Goal: Information Seeking & Learning: Learn about a topic

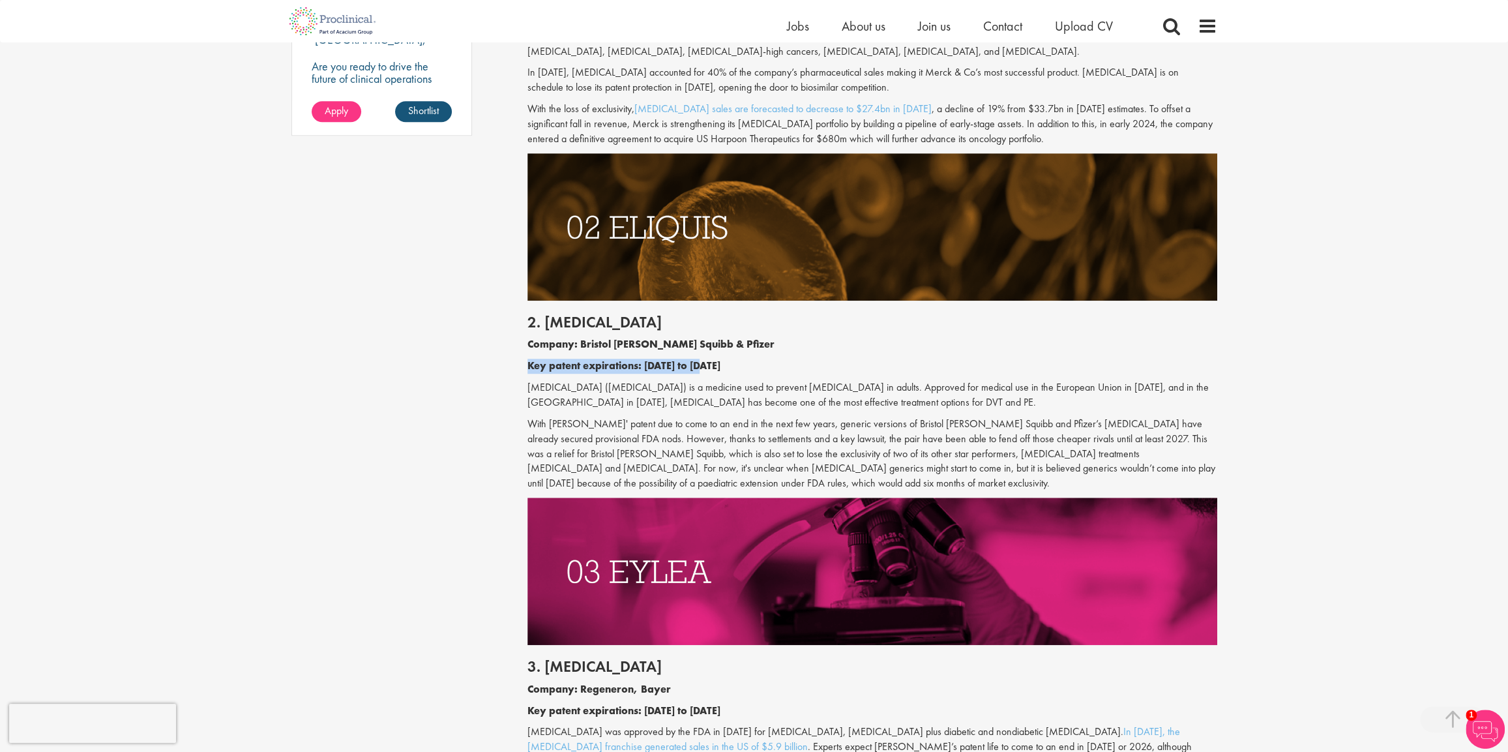
drag, startPoint x: 728, startPoint y: 364, endPoint x: 526, endPoint y: 374, distance: 203.0
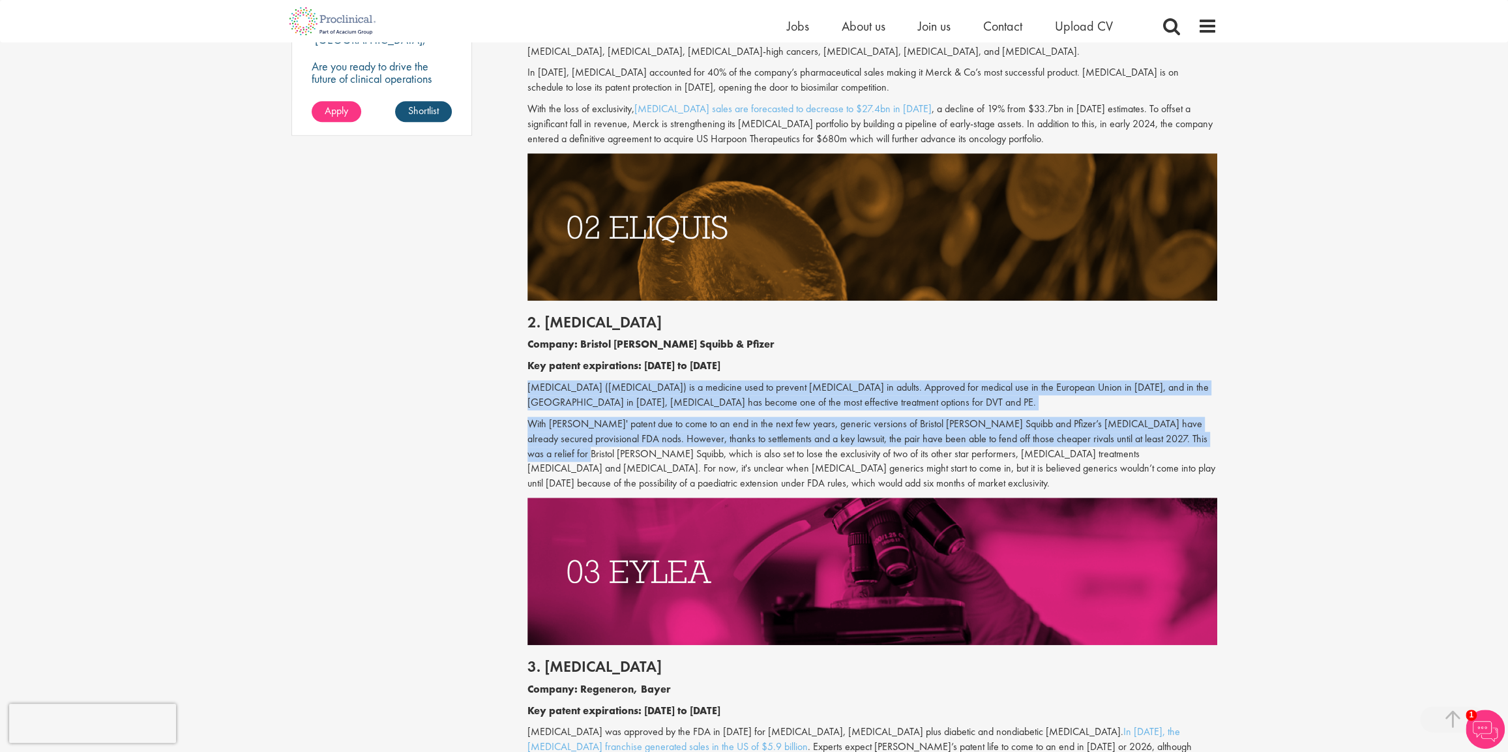
drag, startPoint x: 548, startPoint y: 389, endPoint x: 1238, endPoint y: 439, distance: 692.3
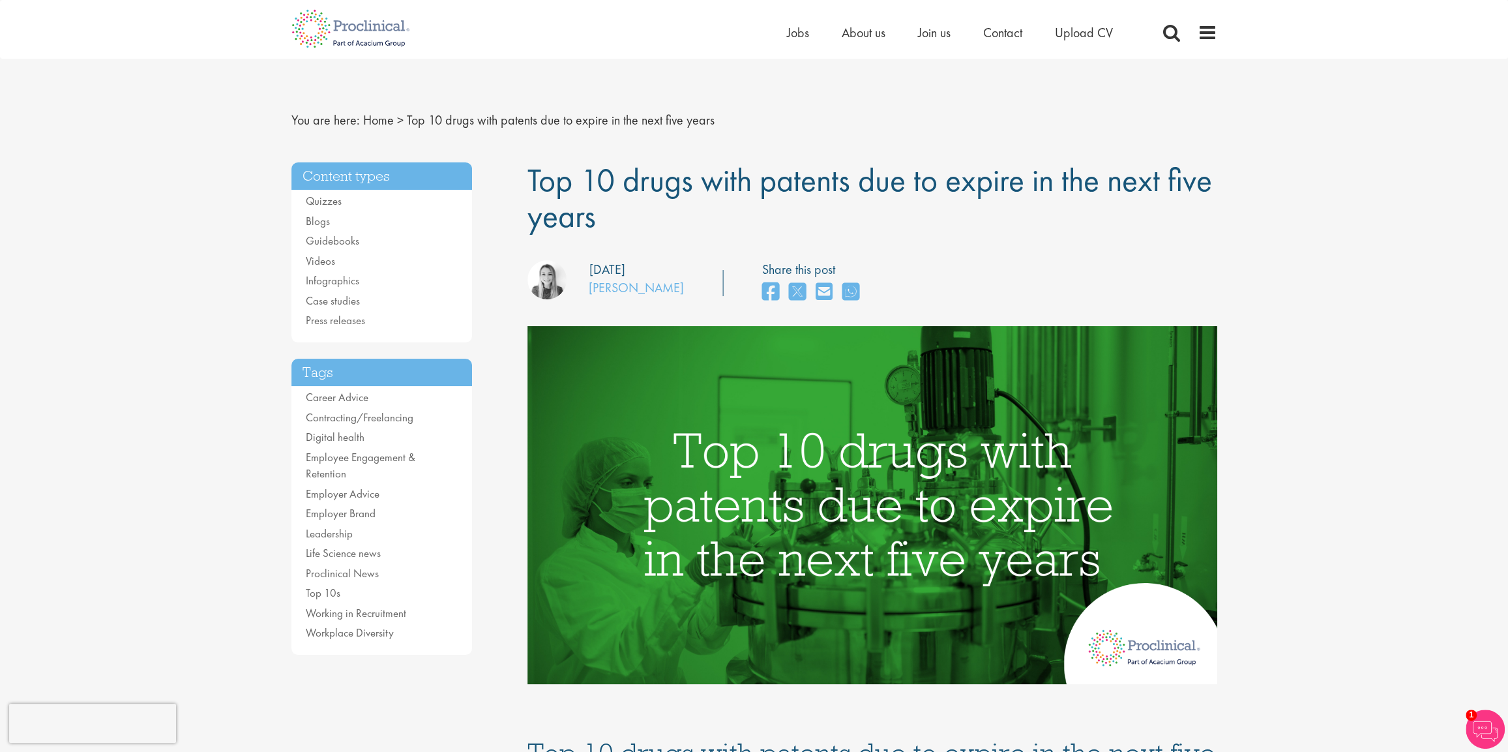
scroll to position [587, 0]
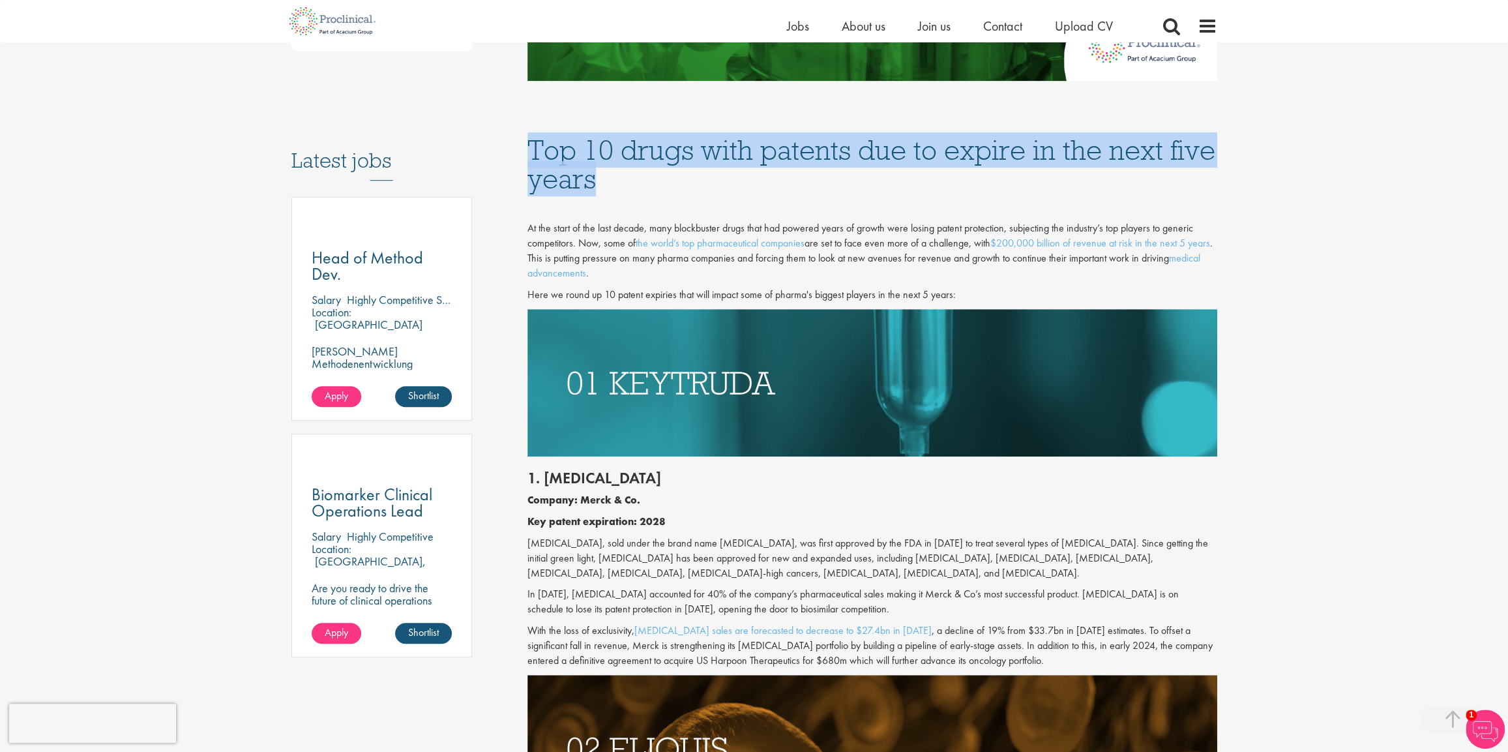
drag, startPoint x: 533, startPoint y: 152, endPoint x: 620, endPoint y: 201, distance: 100.1
click at [620, 199] on div "Top 10 drugs with patents due to expire in the next five years" at bounding box center [872, 140] width 709 height 119
drag, startPoint x: 625, startPoint y: 178, endPoint x: 523, endPoint y: 149, distance: 105.9
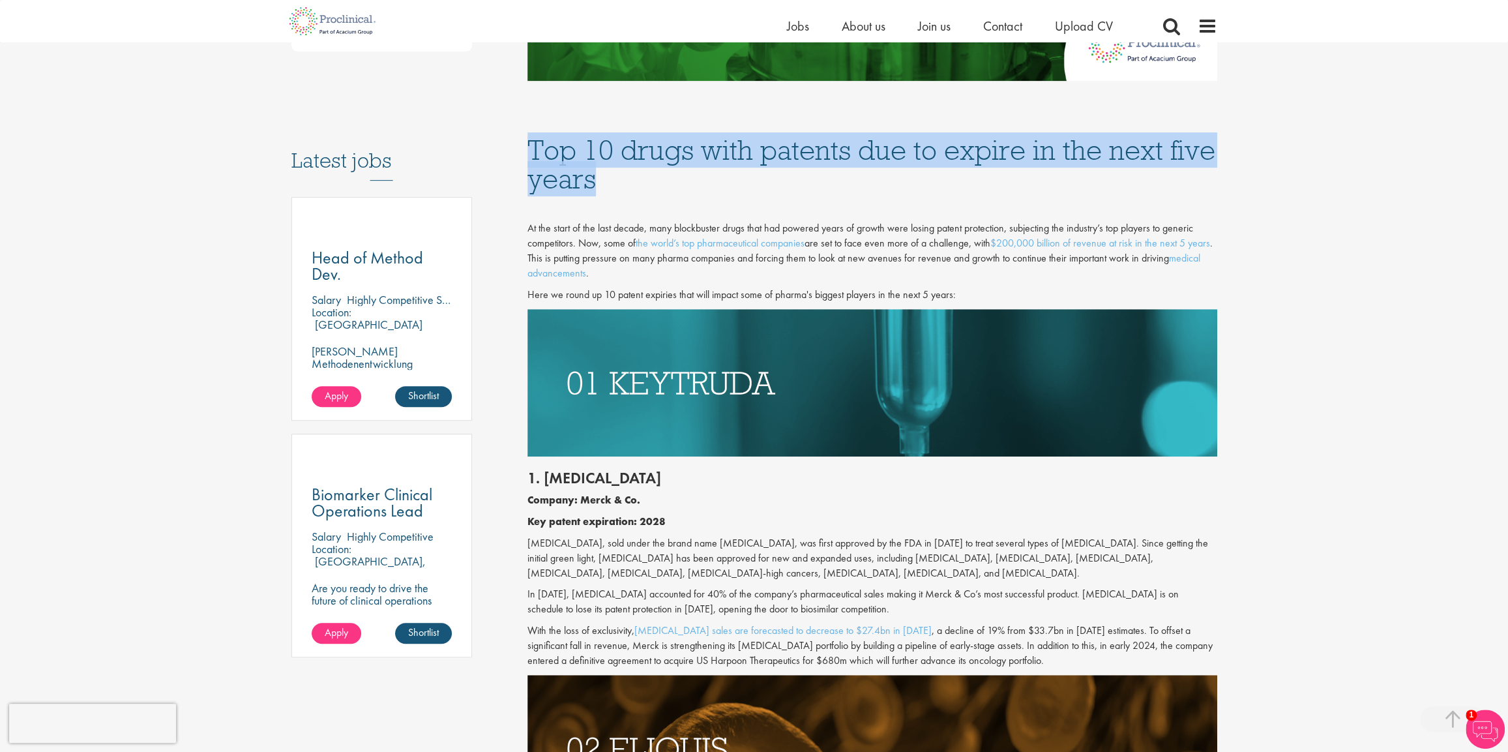
drag, startPoint x: 525, startPoint y: 150, endPoint x: 605, endPoint y: 186, distance: 87.9
click at [605, 186] on h1 "Top 10 drugs with patents due to expire in the next five years" at bounding box center [873, 164] width 690 height 57
